Goal: Book appointment/travel/reservation

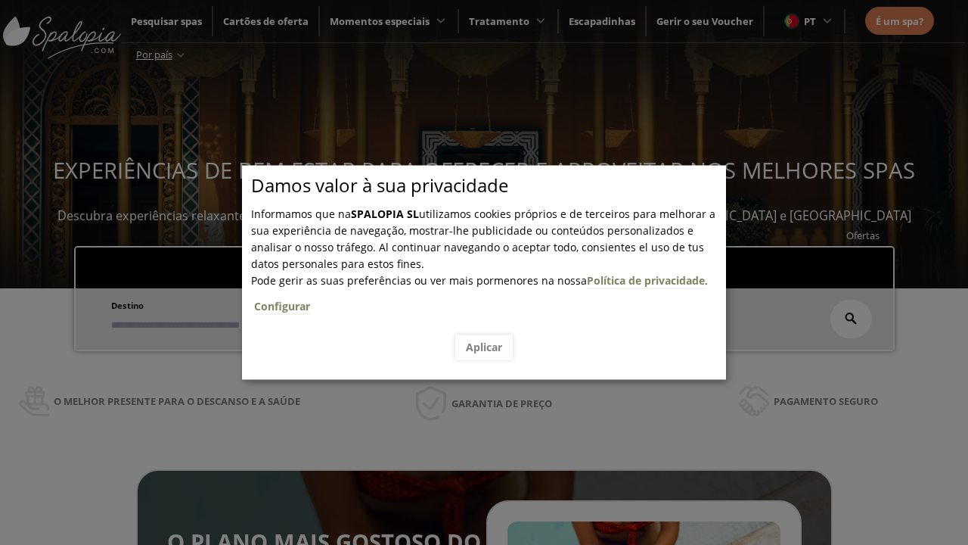
scroll to position [257, 0]
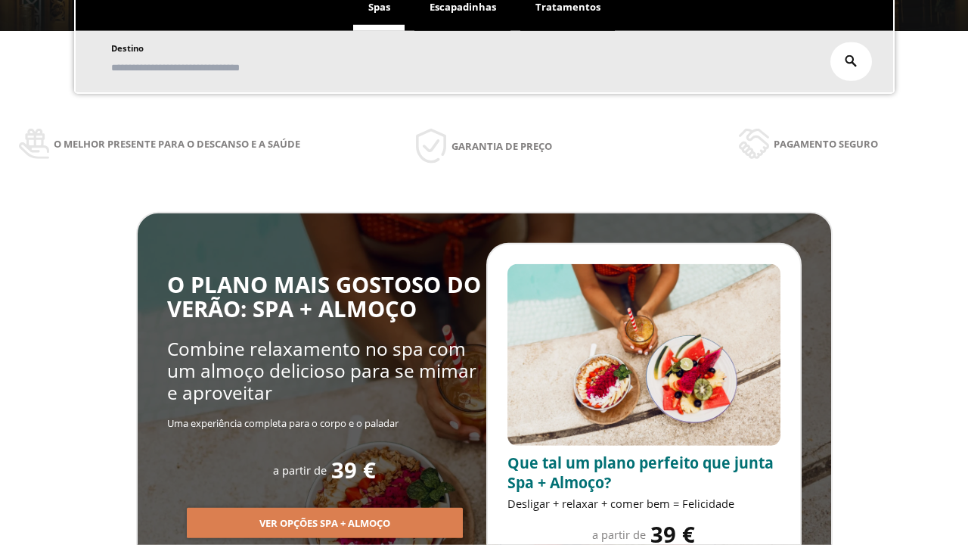
click at [463, 14] on span "Escapadinhas" at bounding box center [463, 7] width 67 height 14
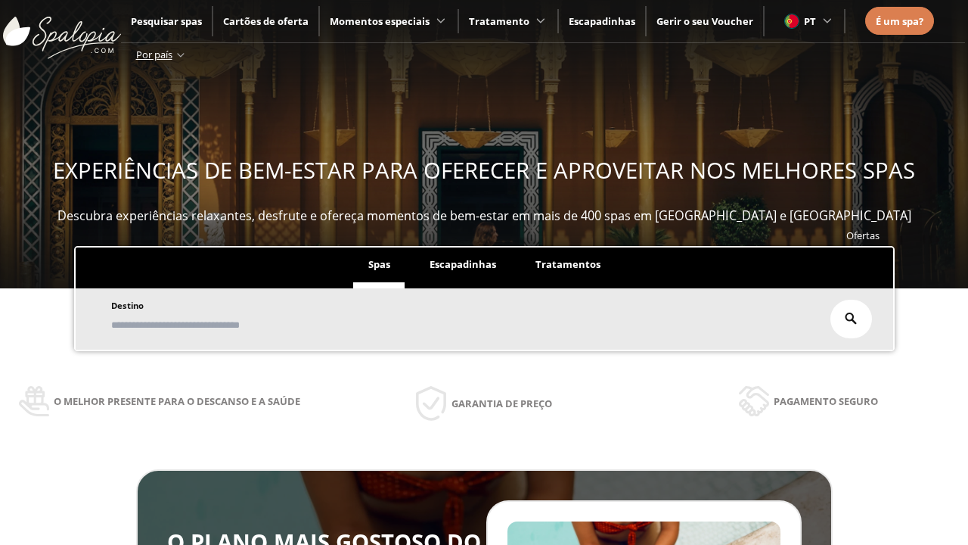
click at [0, 0] on input "text" at bounding box center [0, 0] width 0 height 0
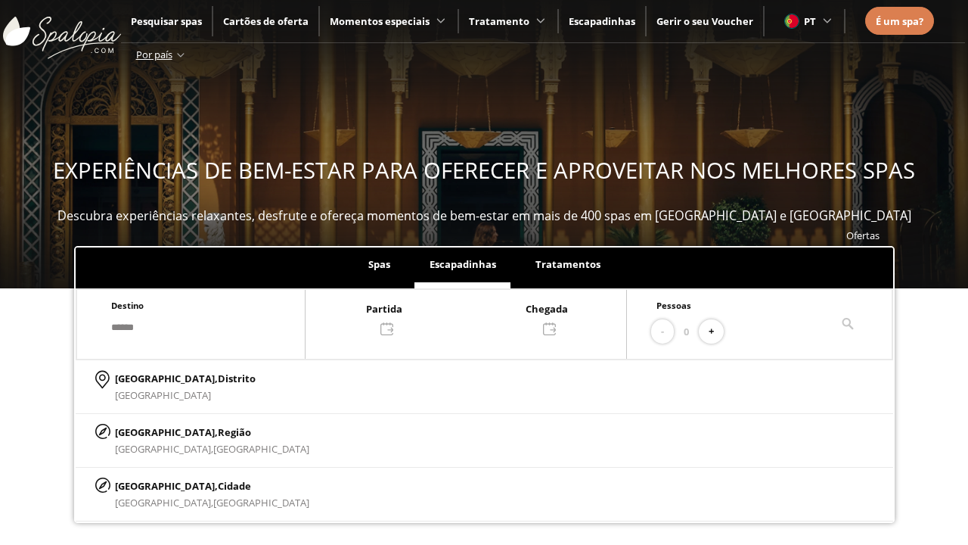
type input "******"
click at [151, 485] on p "[GEOGRAPHIC_DATA], Cidade" at bounding box center [212, 485] width 194 height 17
click at [481, 317] on div at bounding box center [466, 318] width 321 height 36
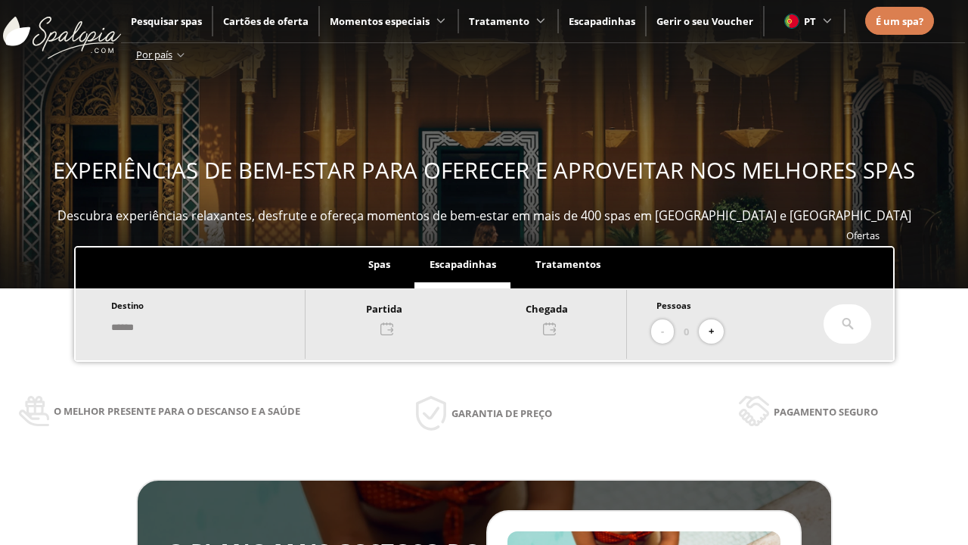
click at [282, 163] on div "8" at bounding box center [269, 176] width 26 height 26
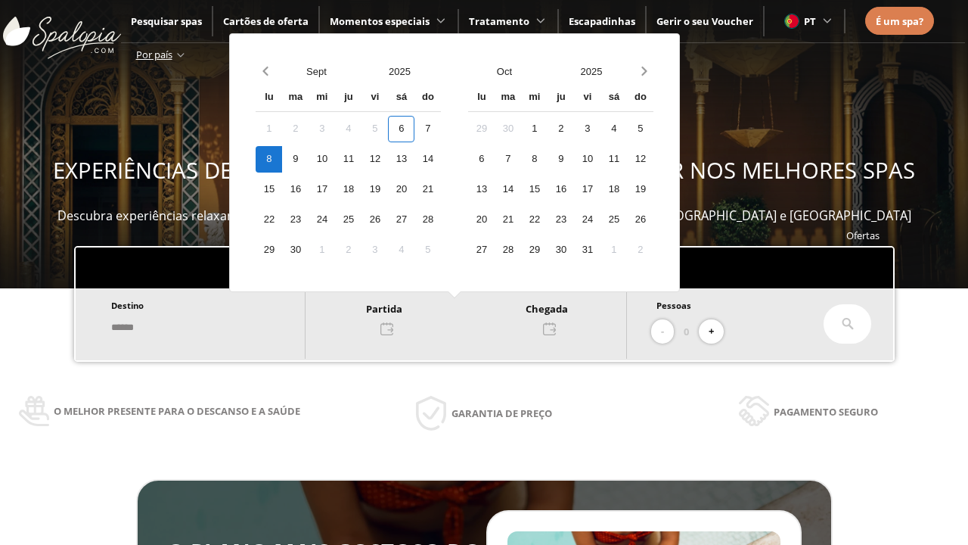
click at [309, 159] on div "9" at bounding box center [295, 159] width 26 height 26
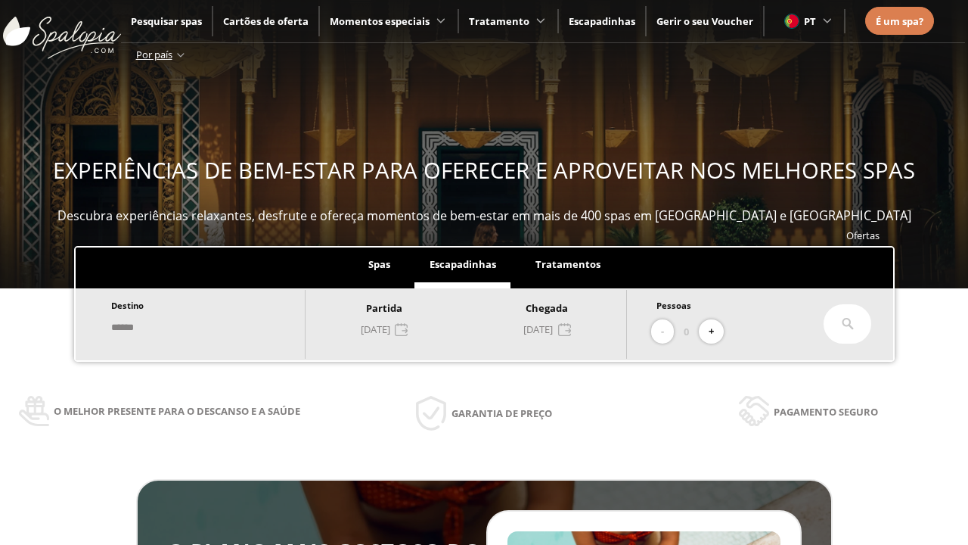
click at [716, 331] on button "+" at bounding box center [711, 331] width 25 height 25
click at [848, 324] on icon at bounding box center [848, 324] width 12 height 12
